Goal: Task Accomplishment & Management: Use online tool/utility

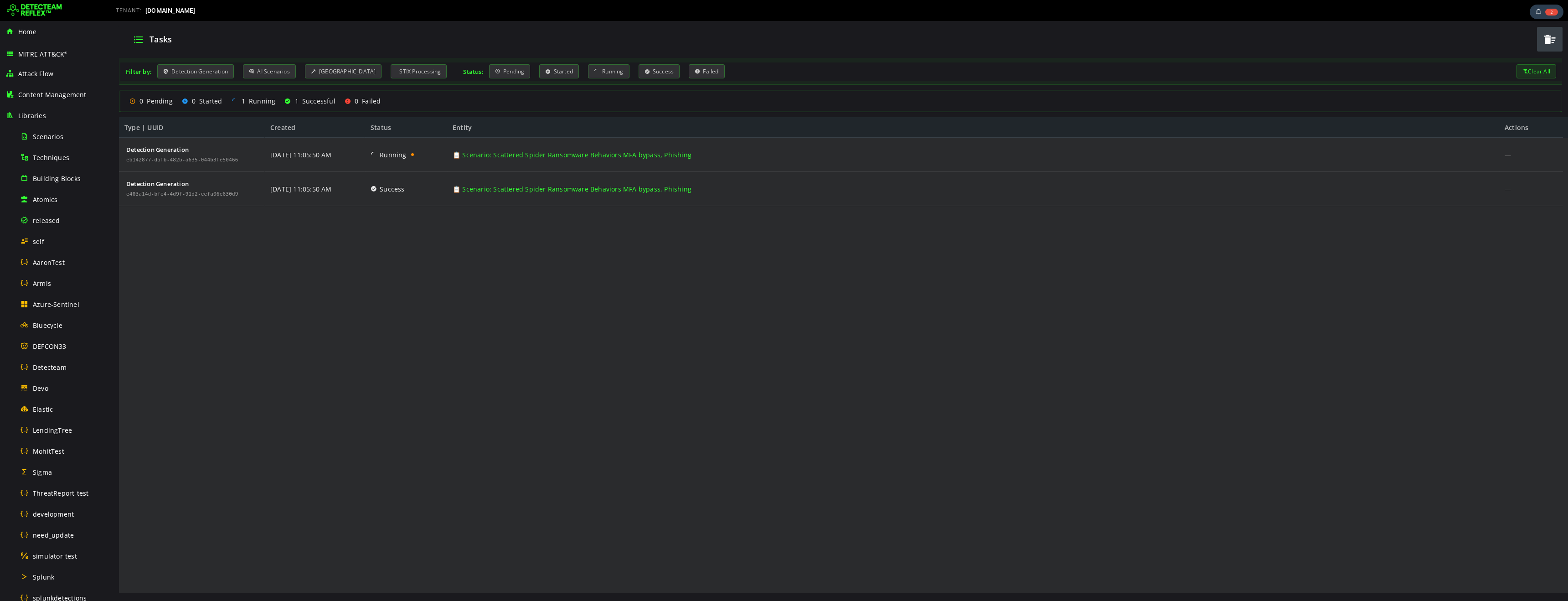
scroll to position [280, 0]
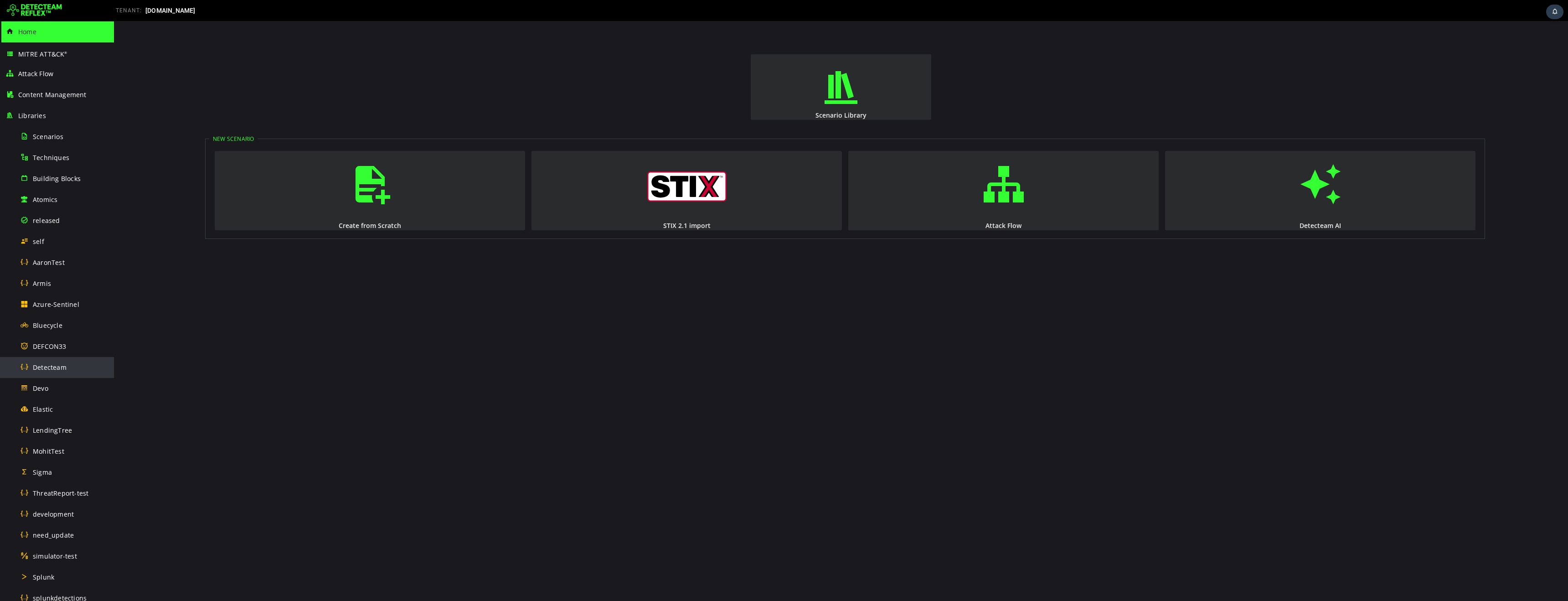
click at [58, 367] on span "Detecteam" at bounding box center [49, 367] width 34 height 9
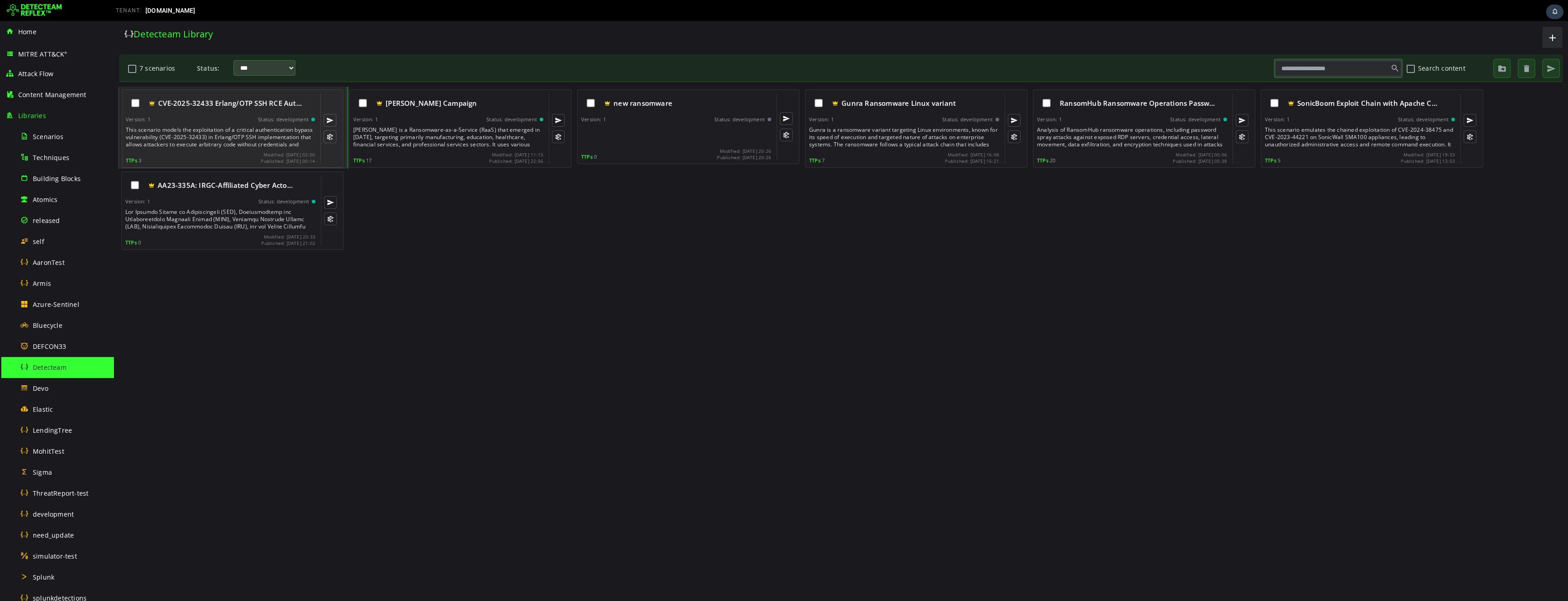
click at [229, 127] on div "This scenario models the exploitation of a critical authentication bypass vulne…" at bounding box center [220, 137] width 191 height 22
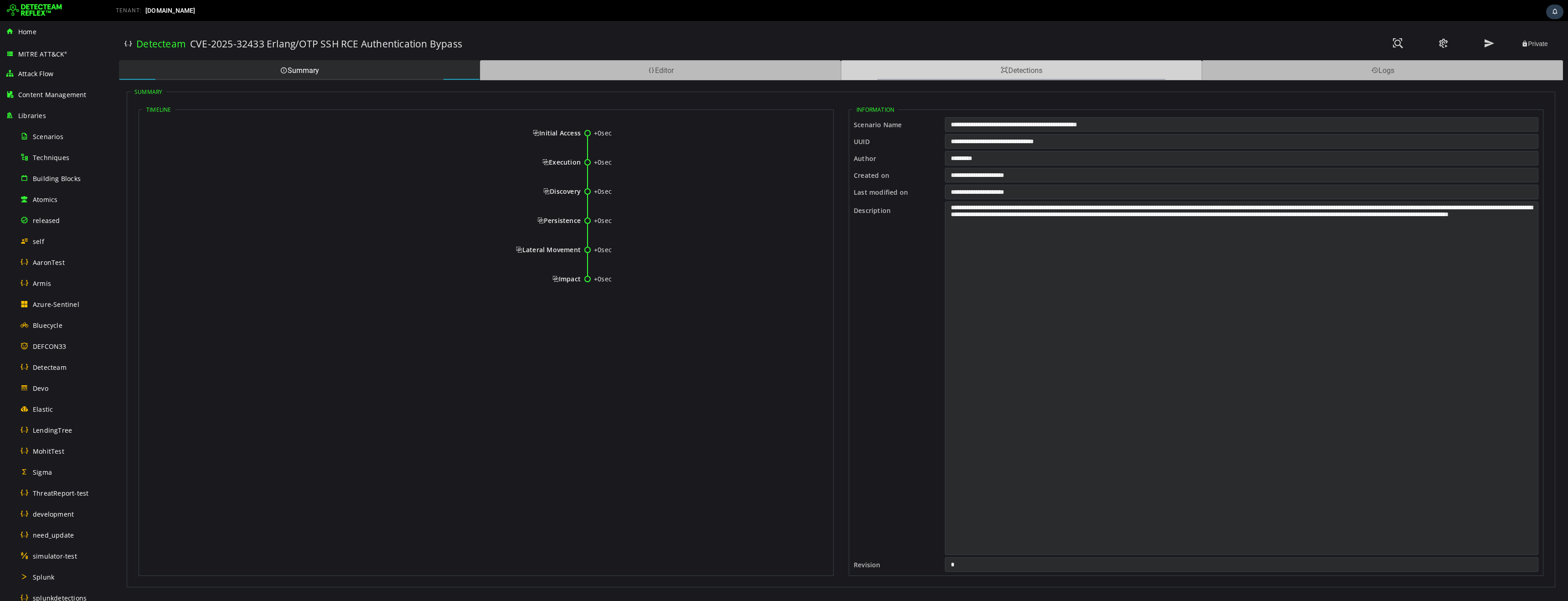
click at [980, 72] on div "Detections" at bounding box center [1021, 70] width 361 height 20
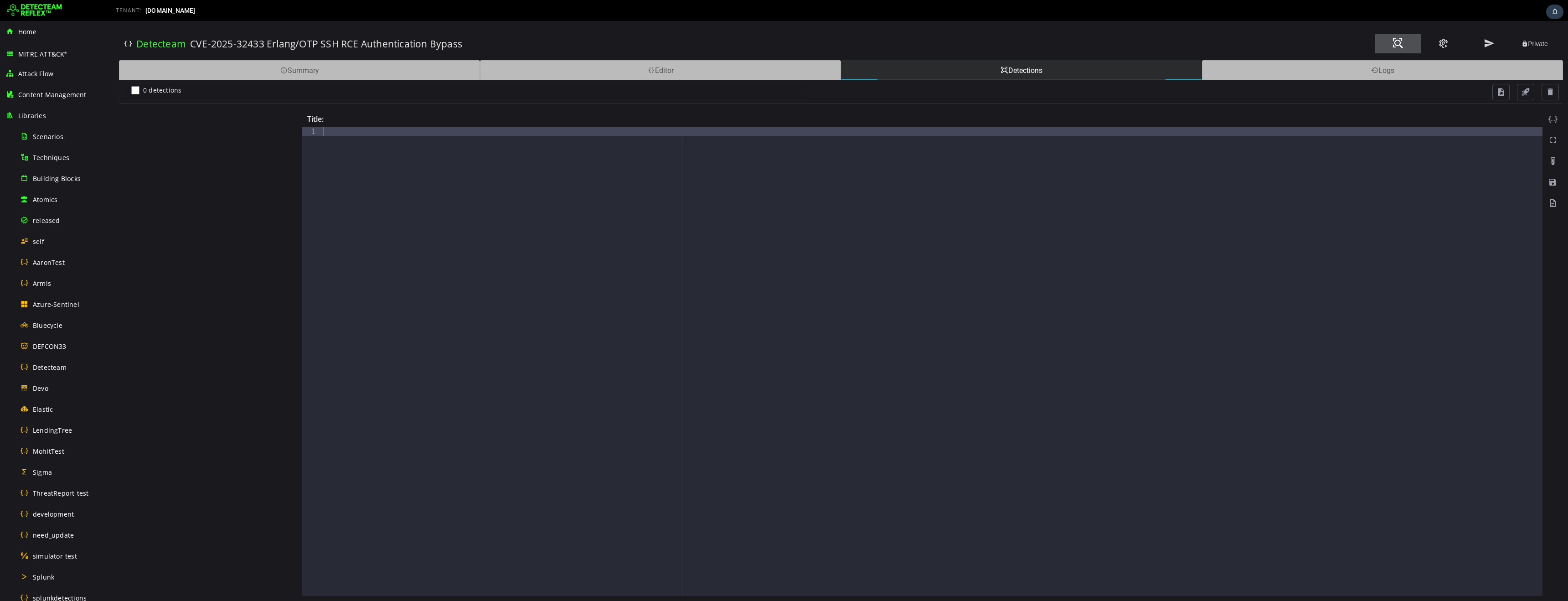
click at [1404, 43] on button at bounding box center [1398, 44] width 46 height 19
click at [43, 12] on img at bounding box center [35, 10] width 56 height 14
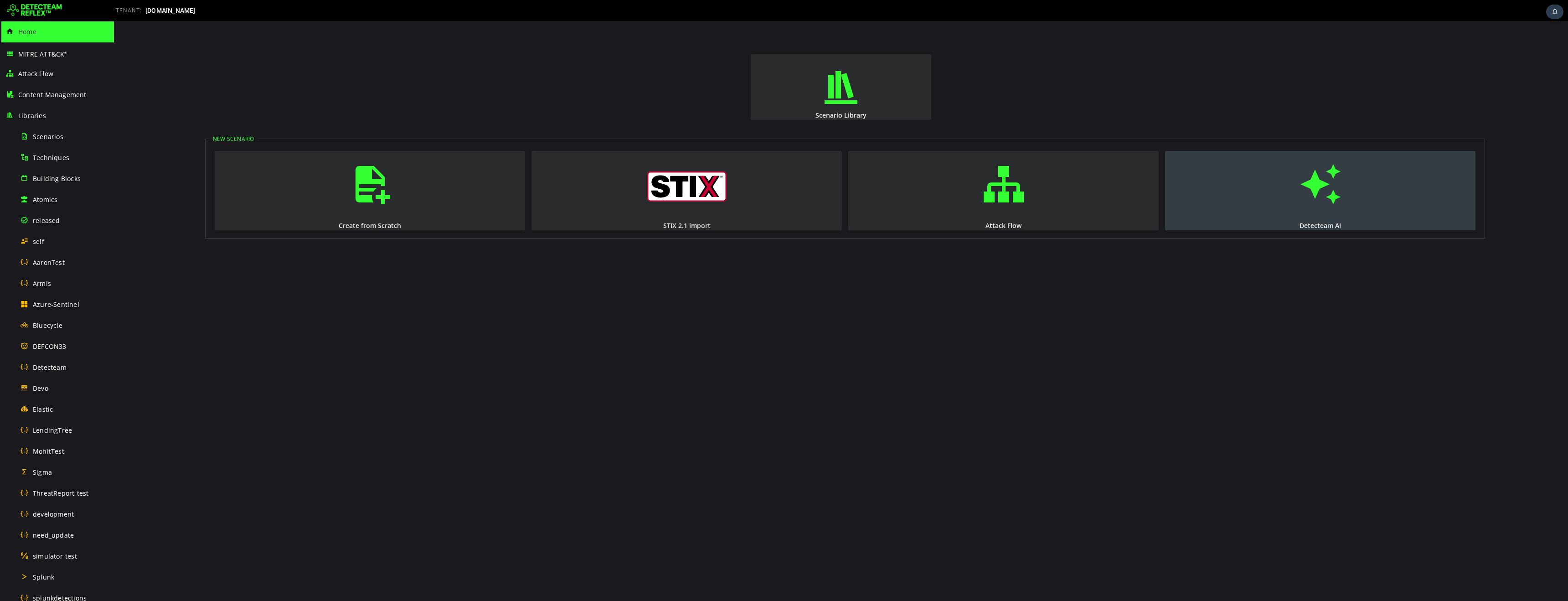
click at [1316, 183] on span "button" at bounding box center [1321, 184] width 10 height 62
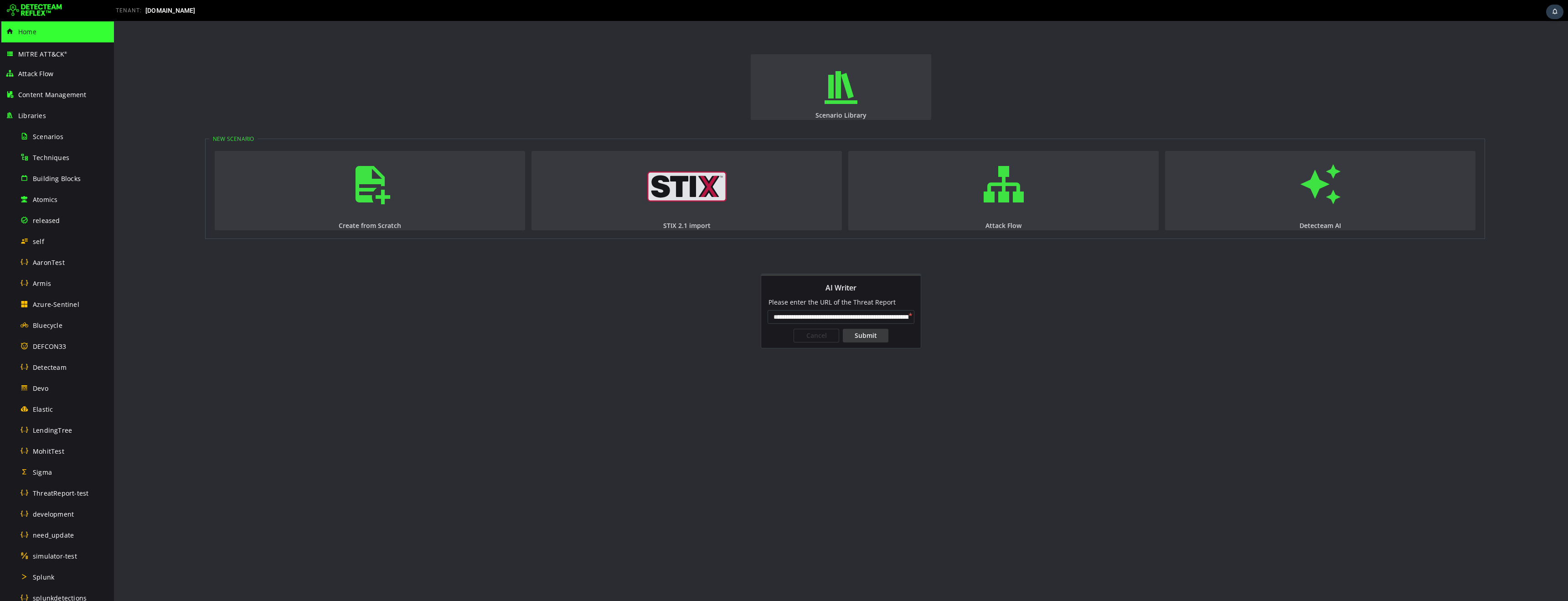
scroll to position [0, 137]
type input "**********"
click at [868, 337] on div "Submit" at bounding box center [865, 335] width 46 height 13
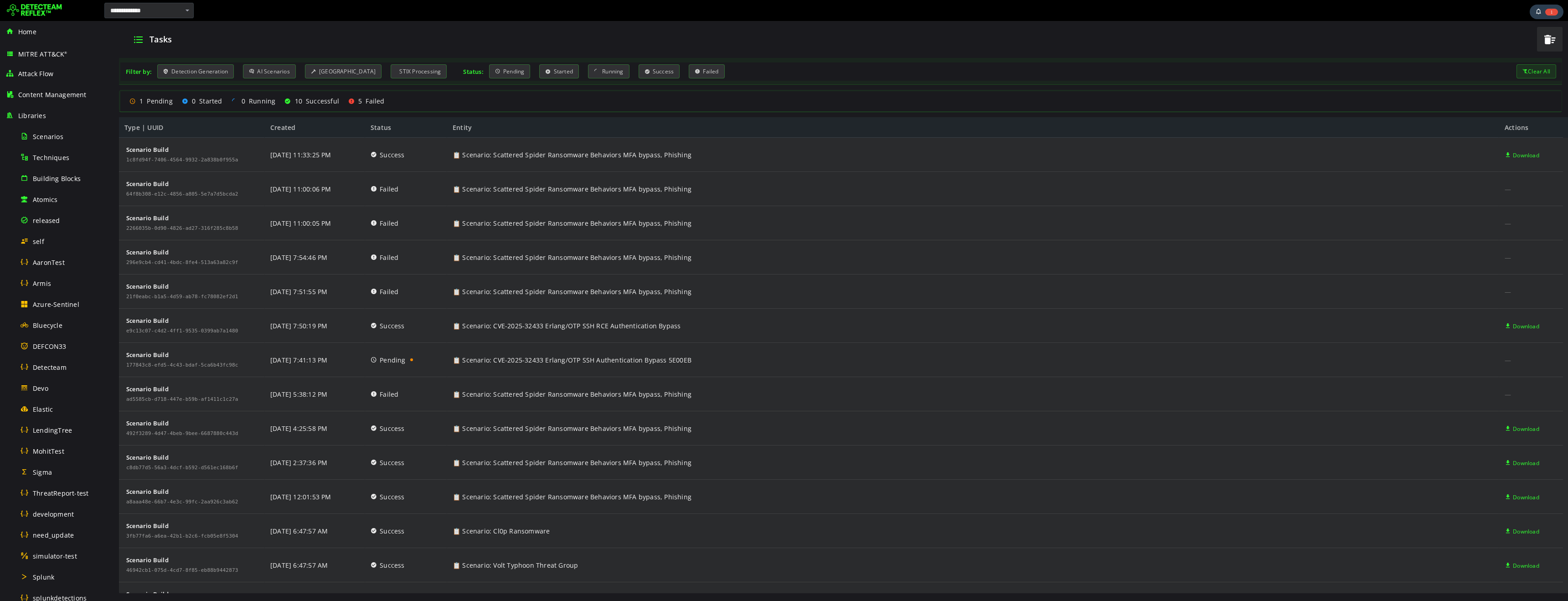
scroll to position [280, 0]
